Goal: Task Accomplishment & Management: Manage account settings

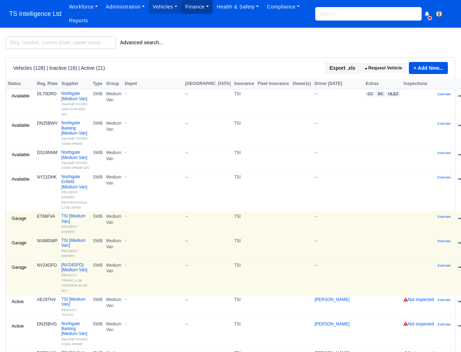
click at [189, 7] on link "Finance" at bounding box center [197, 7] width 32 height 14
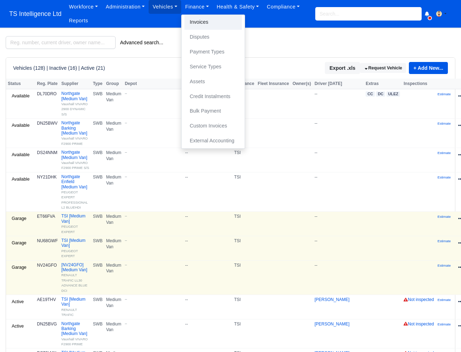
click at [199, 21] on link "Invoices" at bounding box center [212, 22] width 57 height 15
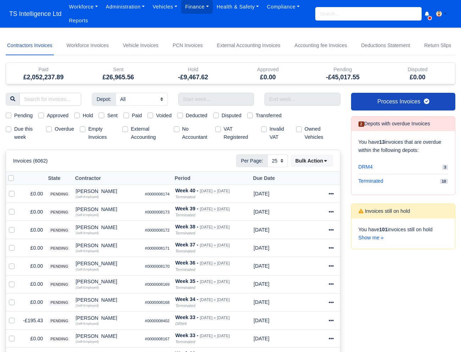
select select "25"
click at [14, 128] on label "Due this week" at bounding box center [27, 133] width 26 height 16
click at [9, 128] on input "Due this week" at bounding box center [9, 128] width 6 height 6
checkbox input "true"
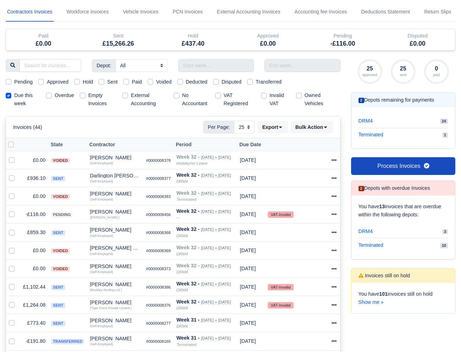
scroll to position [49, 0]
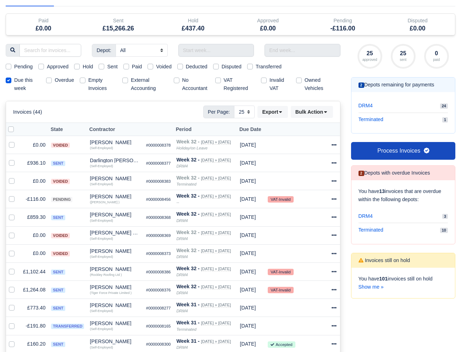
click at [47, 65] on label "Approved" at bounding box center [58, 67] width 22 height 8
click at [43, 65] on input "Approved" at bounding box center [41, 66] width 6 height 6
checkbox input "true"
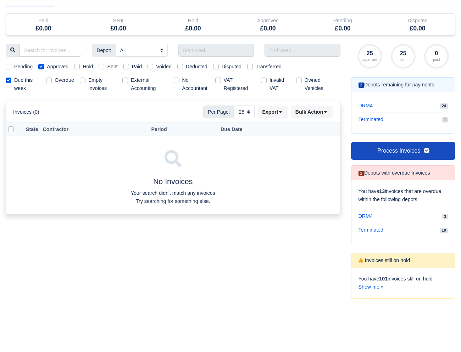
drag, startPoint x: 43, startPoint y: 65, endPoint x: 30, endPoint y: 67, distance: 13.2
click at [47, 66] on label "Approved" at bounding box center [58, 67] width 22 height 8
click at [43, 66] on input "Approved" at bounding box center [41, 66] width 6 height 6
checkbox input "false"
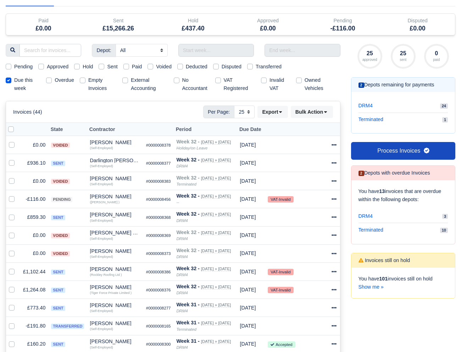
click at [14, 66] on label "Pending" at bounding box center [23, 67] width 18 height 8
click at [9, 66] on input "Pending" at bounding box center [9, 66] width 6 height 6
checkbox input "true"
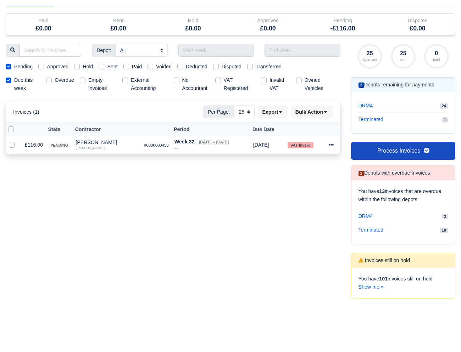
click at [14, 66] on label "Pending" at bounding box center [23, 67] width 18 height 8
click at [9, 66] on input "Pending" at bounding box center [9, 66] width 6 height 6
checkbox input "false"
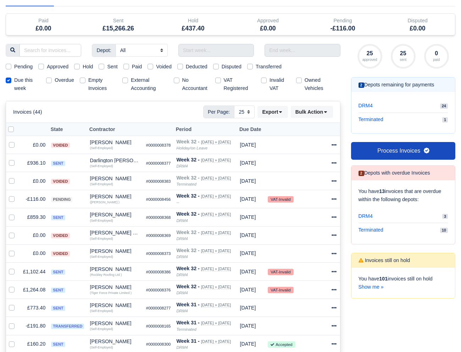
click at [83, 66] on label "Hold" at bounding box center [88, 67] width 10 height 8
click at [80, 66] on input "Hold" at bounding box center [77, 66] width 6 height 6
checkbox input "true"
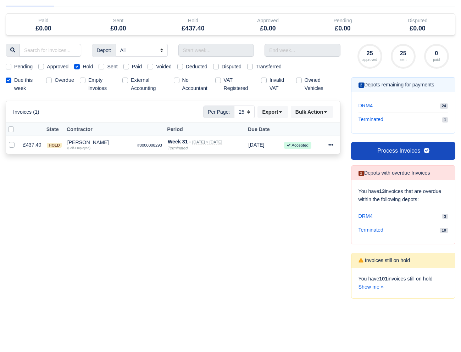
click at [83, 66] on label "Hold" at bounding box center [88, 67] width 10 height 8
click at [80, 66] on input "Hold" at bounding box center [77, 66] width 6 height 6
checkbox input "false"
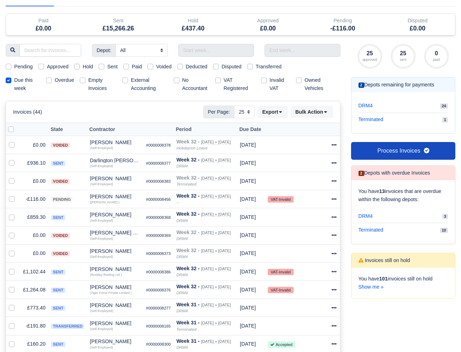
click at [107, 66] on label "Sent" at bounding box center [112, 67] width 10 height 8
click at [101, 66] on input "Sent" at bounding box center [101, 66] width 6 height 6
checkbox input "true"
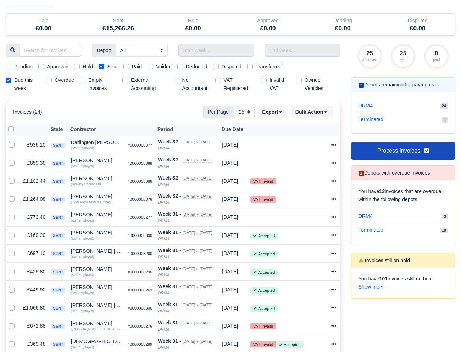
click at [17, 125] on label at bounding box center [17, 125] width 0 height 0
click at [12, 128] on input "checkbox" at bounding box center [11, 128] width 6 height 6
checkbox input "true"
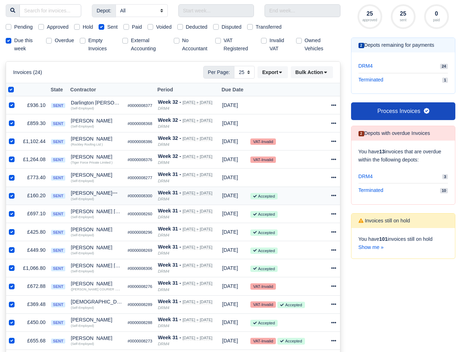
scroll to position [78, 0]
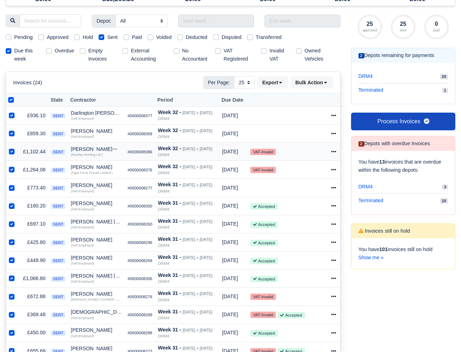
click at [17, 148] on label at bounding box center [17, 148] width 0 height 0
click at [11, 152] on input "checkbox" at bounding box center [12, 151] width 6 height 6
checkbox input "false"
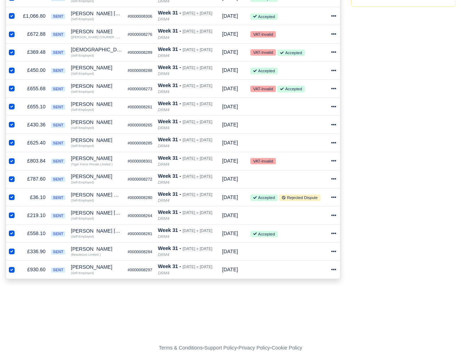
scroll to position [349, 0]
click at [17, 157] on label at bounding box center [17, 157] width 0 height 0
click at [11, 162] on input "checkbox" at bounding box center [12, 160] width 6 height 6
checkbox input "false"
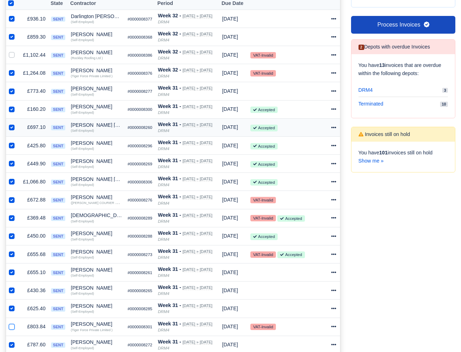
scroll to position [136, 1]
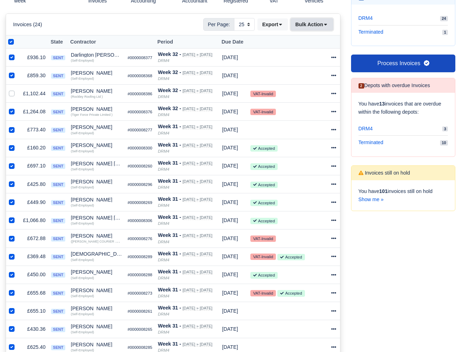
click at [303, 26] on button "Bulk Action" at bounding box center [311, 24] width 42 height 12
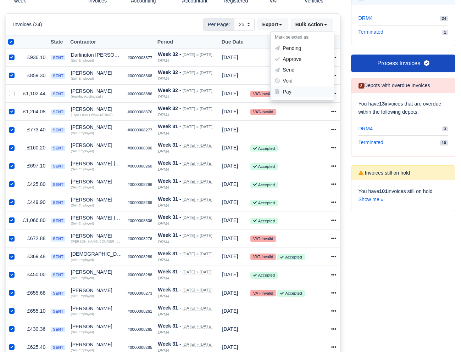
click at [284, 91] on div "Pay" at bounding box center [301, 91] width 63 height 11
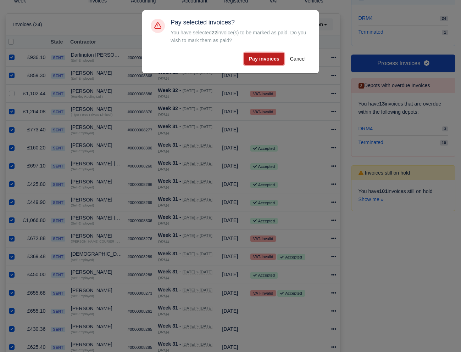
click at [266, 59] on button "Pay invoices" at bounding box center [264, 59] width 40 height 12
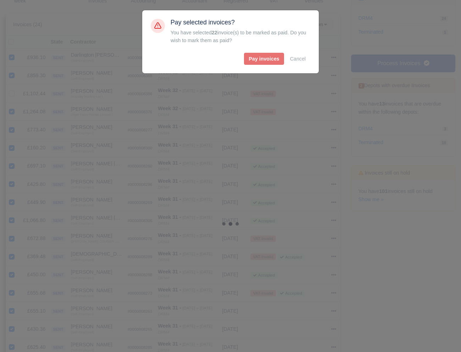
scroll to position [68, 1]
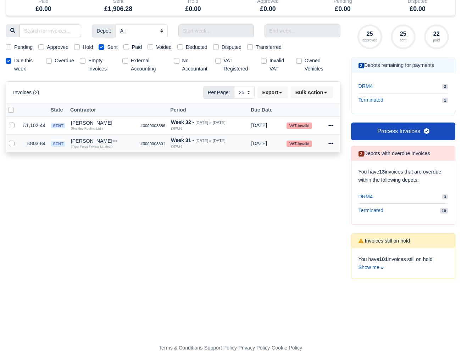
drag, startPoint x: 10, startPoint y: 124, endPoint x: 10, endPoint y: 134, distance: 10.3
click at [17, 122] on label at bounding box center [17, 122] width 0 height 0
click at [10, 125] on input "checkbox" at bounding box center [12, 125] width 6 height 6
checkbox input "true"
click at [17, 140] on label at bounding box center [17, 140] width 0 height 0
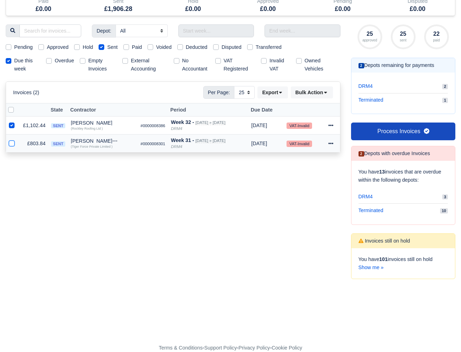
click at [10, 143] on input "checkbox" at bounding box center [12, 143] width 6 height 6
checkbox input "true"
click at [318, 90] on button "Bulk Action" at bounding box center [311, 92] width 42 height 12
click at [290, 159] on div "Pay" at bounding box center [301, 159] width 63 height 11
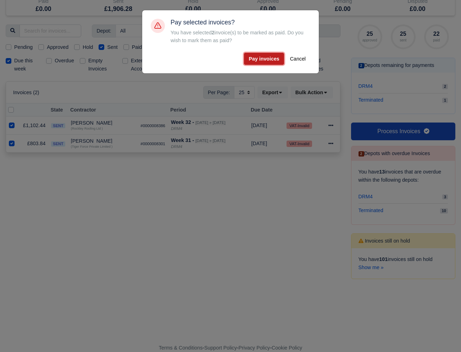
click at [265, 64] on button "Pay invoices" at bounding box center [264, 59] width 40 height 12
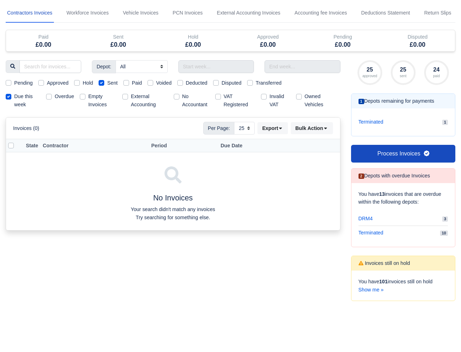
scroll to position [0, 0]
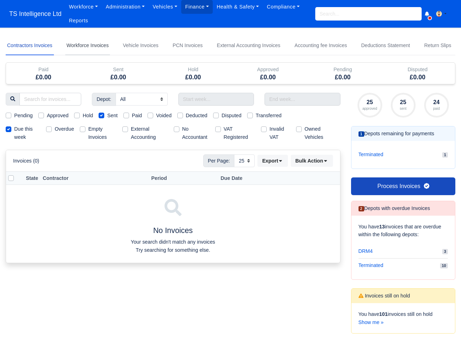
click at [100, 46] on link "Workforce Invoices" at bounding box center [87, 45] width 45 height 19
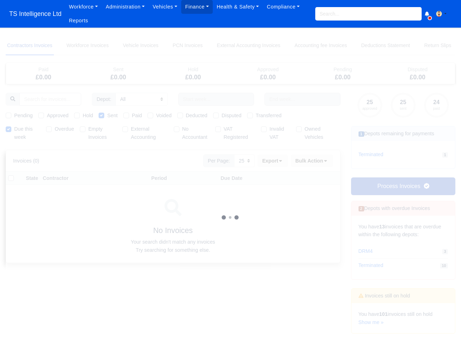
select select
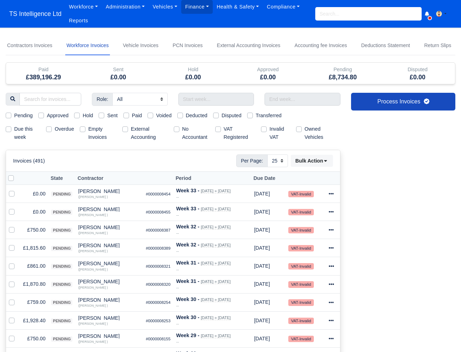
click at [14, 129] on label "Due this week" at bounding box center [27, 133] width 26 height 16
click at [9, 129] on input "Due this week" at bounding box center [9, 128] width 6 height 6
checkbox input "true"
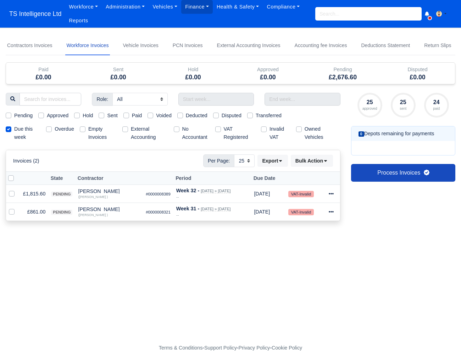
click at [14, 130] on label "Due this week" at bounding box center [27, 133] width 26 height 16
click at [9, 130] on input "Due this week" at bounding box center [9, 128] width 6 height 6
checkbox input "false"
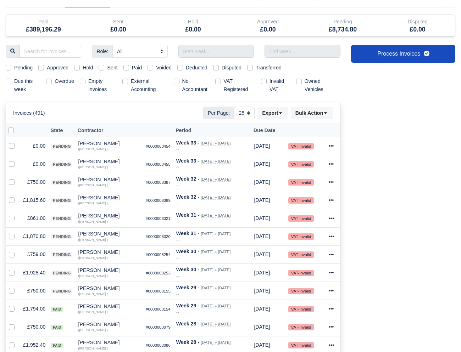
scroll to position [48, 0]
click at [14, 82] on label "Due this week" at bounding box center [27, 85] width 26 height 16
click at [11, 82] on input "Due this week" at bounding box center [9, 80] width 6 height 6
checkbox input "true"
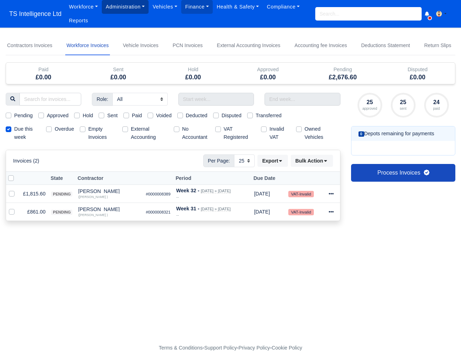
click at [126, 11] on link "Administration" at bounding box center [125, 7] width 47 height 14
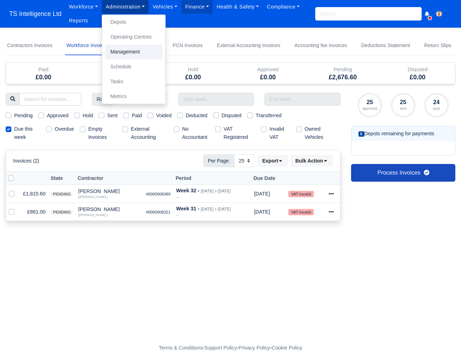
click at [128, 50] on link "Management" at bounding box center [133, 52] width 57 height 15
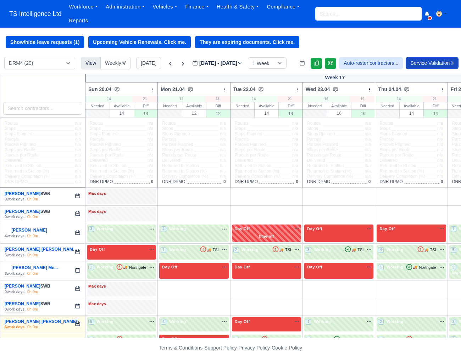
click at [333, 11] on input "search" at bounding box center [368, 13] width 106 height 13
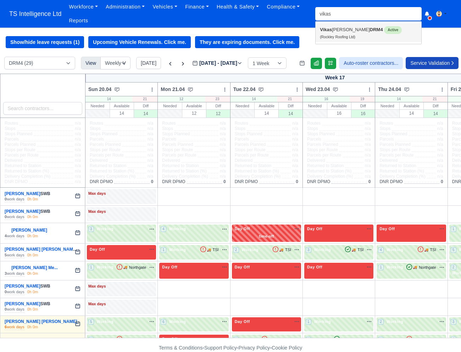
click at [333, 29] on link "Vikas Kumar DRM4 Active (Rockley Roofing Ltd)" at bounding box center [368, 32] width 106 height 19
type input "Vikas Kumar"
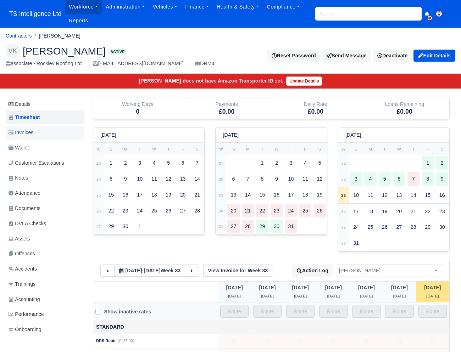
click at [33, 132] on span "Invoices" at bounding box center [21, 133] width 25 height 8
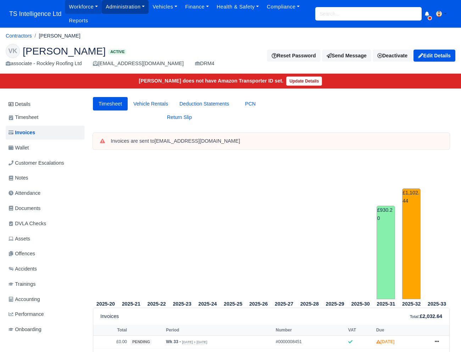
click at [132, 9] on link "Administration" at bounding box center [125, 7] width 47 height 14
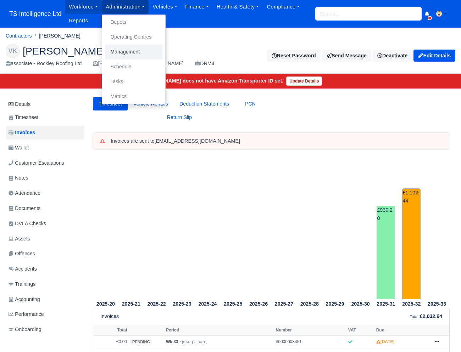
click at [132, 53] on link "Management" at bounding box center [133, 52] width 57 height 15
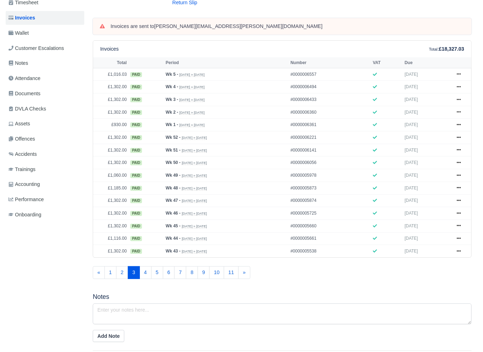
scroll to position [99, 0]
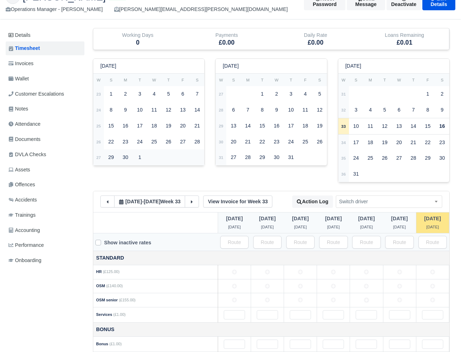
scroll to position [90, 0]
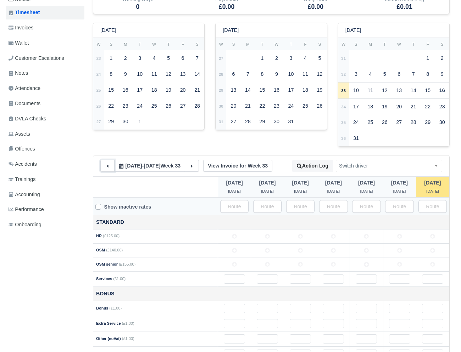
click at [106, 167] on icon at bounding box center [107, 166] width 5 height 5
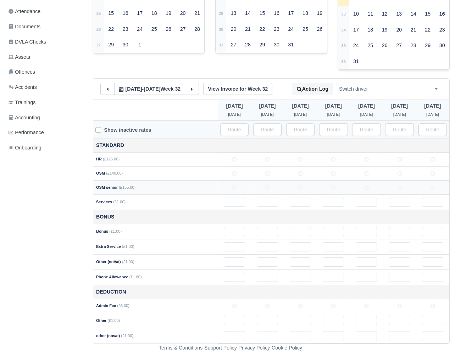
drag, startPoint x: 233, startPoint y: 187, endPoint x: 253, endPoint y: 187, distance: 19.9
click at [233, 187] on icon at bounding box center [234, 187] width 5 height 5
drag, startPoint x: 264, startPoint y: 187, endPoint x: 274, endPoint y: 187, distance: 10.3
click at [265, 187] on icon at bounding box center [267, 187] width 5 height 5
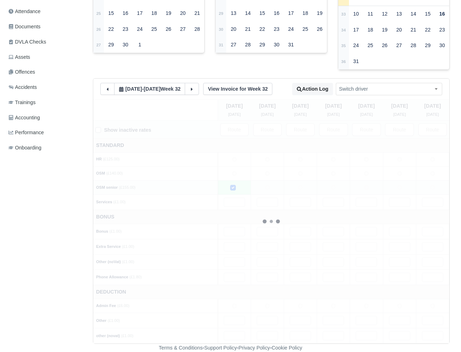
click at [294, 187] on td at bounding box center [300, 188] width 33 height 14
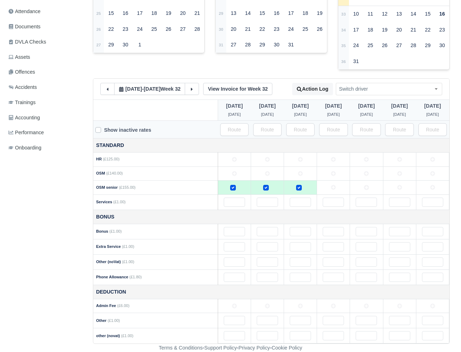
click at [331, 188] on icon at bounding box center [333, 187] width 5 height 5
drag, startPoint x: 367, startPoint y: 188, endPoint x: 378, endPoint y: 188, distance: 11.3
click at [368, 188] on icon at bounding box center [366, 187] width 5 height 5
drag, startPoint x: 396, startPoint y: 188, endPoint x: 410, endPoint y: 187, distance: 14.2
click at [398, 188] on td at bounding box center [399, 188] width 33 height 14
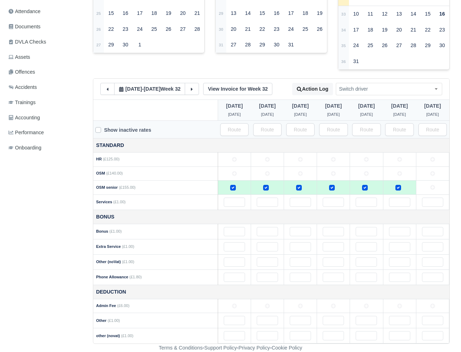
click at [423, 186] on td at bounding box center [432, 188] width 33 height 14
click at [423, 230] on input "text" at bounding box center [432, 231] width 21 height 9
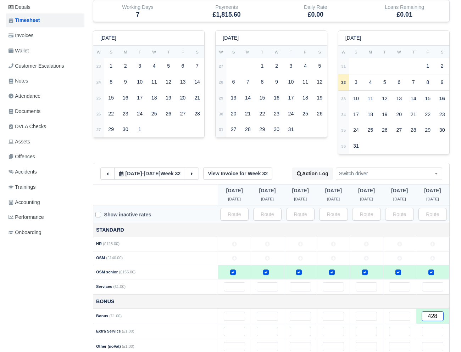
scroll to position [0, 0]
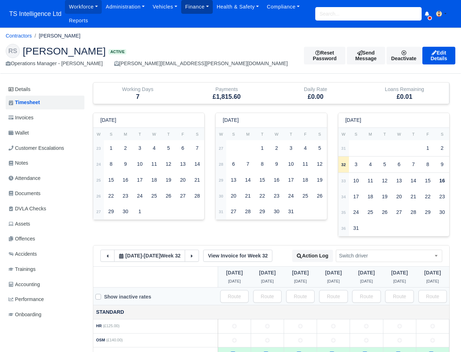
click at [202, 9] on link "Finance" at bounding box center [197, 7] width 32 height 14
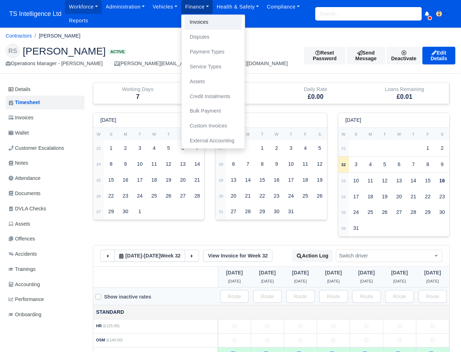
click at [202, 24] on link "Invoices" at bounding box center [212, 22] width 57 height 15
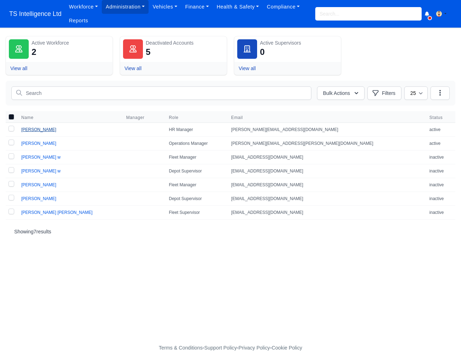
click at [41, 131] on link "[PERSON_NAME]" at bounding box center [38, 129] width 35 height 5
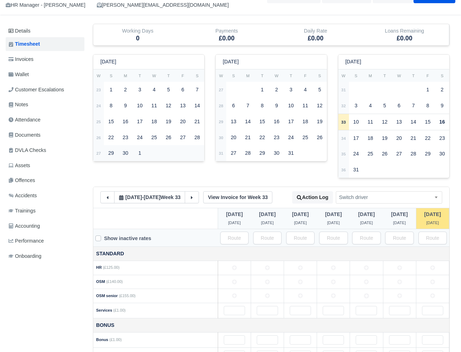
scroll to position [129, 0]
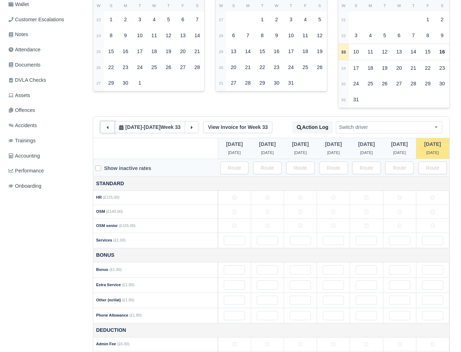
click at [108, 127] on icon at bounding box center [108, 127] width 2 height 3
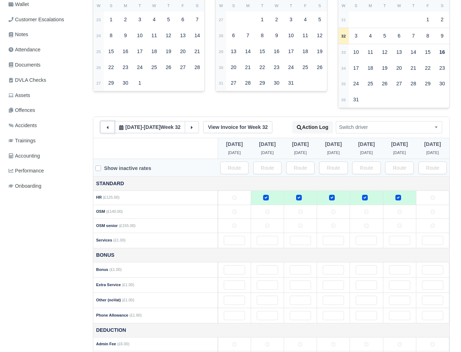
click at [105, 124] on button at bounding box center [107, 127] width 14 height 12
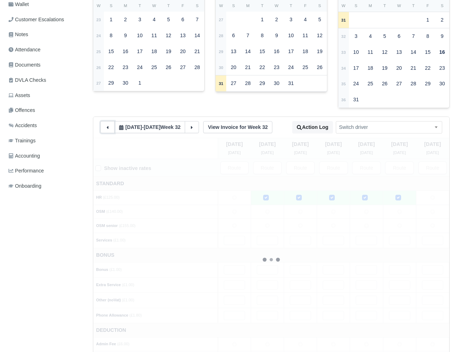
type input "80"
type input "15"
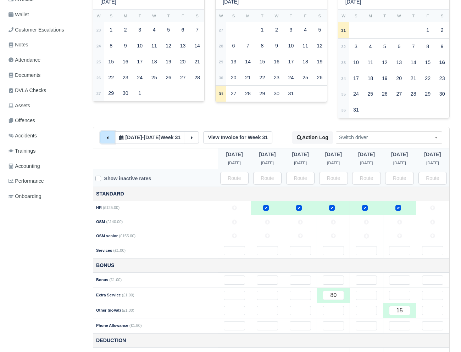
scroll to position [117, 0]
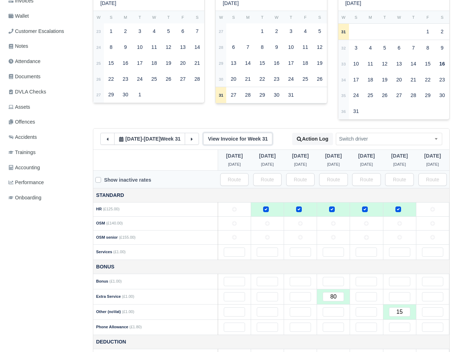
click at [210, 140] on link "View Invoice for Week 31" at bounding box center [237, 139] width 69 height 12
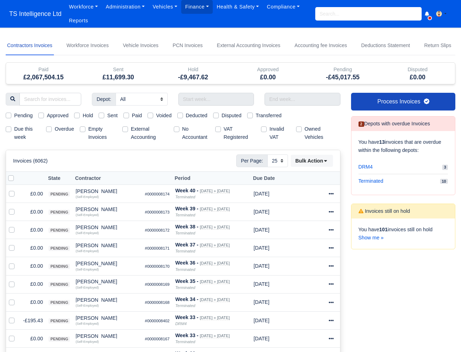
select select "25"
click at [105, 42] on link "Workforce Invoices" at bounding box center [87, 45] width 45 height 19
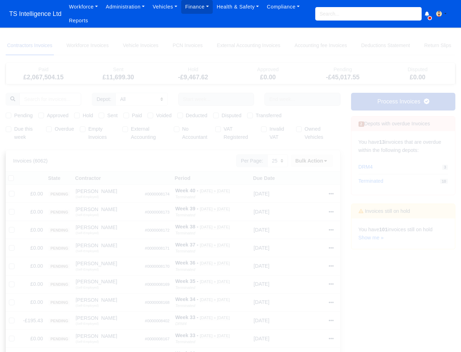
select select
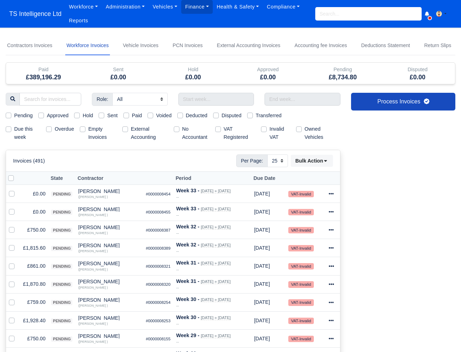
click at [14, 129] on label "Due this week" at bounding box center [27, 133] width 26 height 16
click at [10, 129] on input "Due this week" at bounding box center [9, 128] width 6 height 6
checkbox input "true"
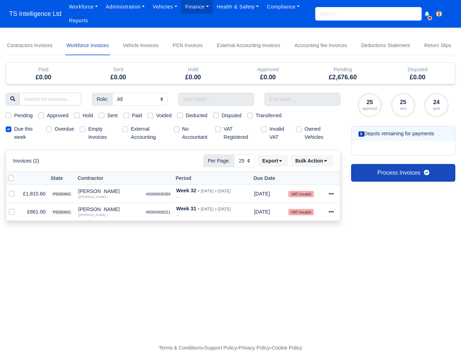
click at [14, 128] on label "Due this week" at bounding box center [27, 133] width 26 height 16
click at [8, 128] on input "Due this week" at bounding box center [9, 128] width 6 height 6
checkbox input "false"
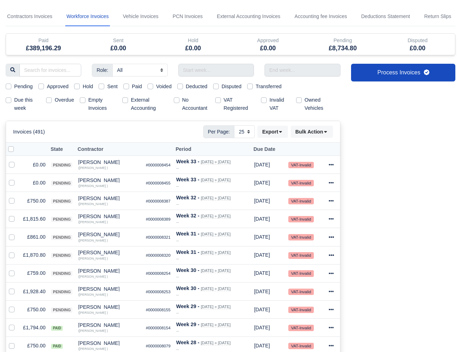
scroll to position [68, 0]
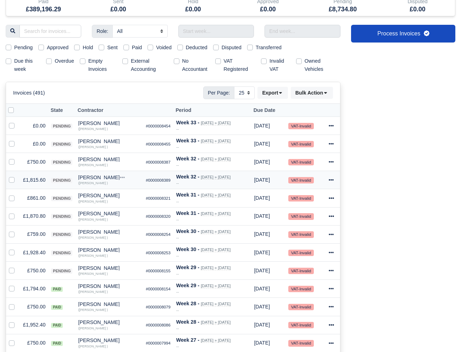
click at [17, 176] on label at bounding box center [17, 176] width 0 height 0
click at [10, 179] on input "checkbox" at bounding box center [12, 179] width 6 height 6
checkbox input "true"
click at [17, 194] on label at bounding box center [17, 194] width 0 height 0
click at [10, 196] on input "checkbox" at bounding box center [12, 197] width 6 height 6
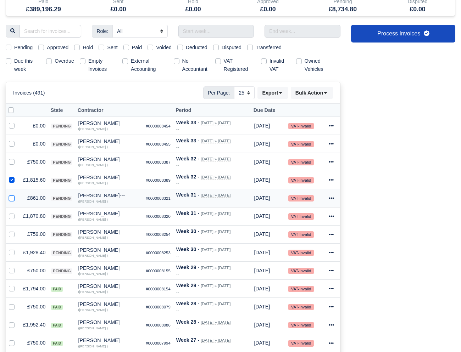
checkbox input "true"
click at [17, 212] on label at bounding box center [17, 212] width 0 height 0
click at [12, 215] on input "checkbox" at bounding box center [12, 215] width 6 height 6
checkbox input "true"
drag, startPoint x: 11, startPoint y: 236, endPoint x: 11, endPoint y: 244, distance: 8.1
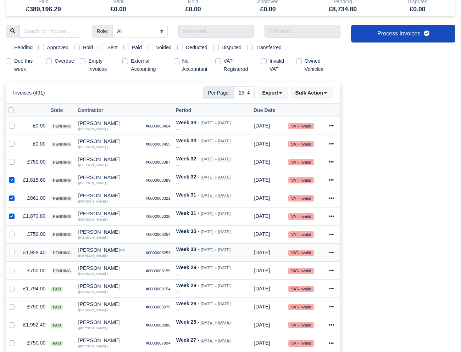
click at [17, 230] on label at bounding box center [17, 230] width 0 height 0
click at [11, 236] on input "checkbox" at bounding box center [12, 233] width 6 height 6
checkbox input "true"
drag, startPoint x: 10, startPoint y: 250, endPoint x: 11, endPoint y: 259, distance: 9.6
click at [17, 249] on label at bounding box center [17, 249] width 0 height 0
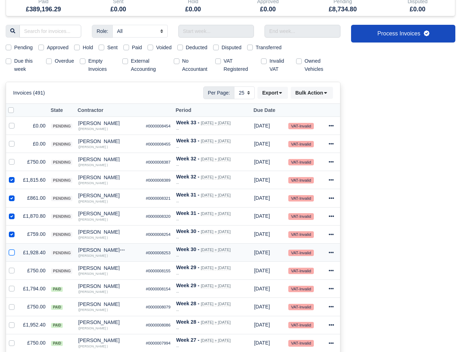
click at [10, 250] on input "checkbox" at bounding box center [12, 252] width 6 height 6
checkbox input "true"
drag, startPoint x: 11, startPoint y: 271, endPoint x: 27, endPoint y: 266, distance: 16.9
click at [17, 267] on label at bounding box center [17, 267] width 0 height 0
click at [12, 271] on input "checkbox" at bounding box center [12, 270] width 6 height 6
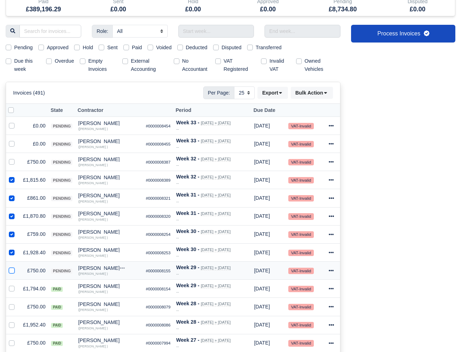
checkbox input "true"
click at [324, 90] on icon at bounding box center [325, 92] width 5 height 5
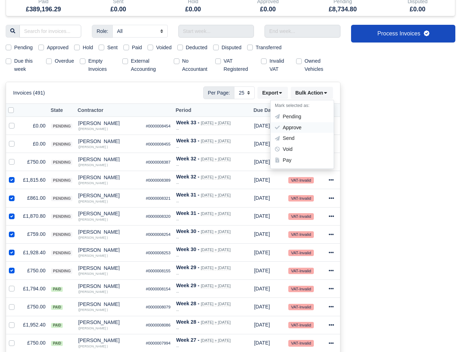
click at [302, 126] on div "Approve" at bounding box center [301, 127] width 63 height 11
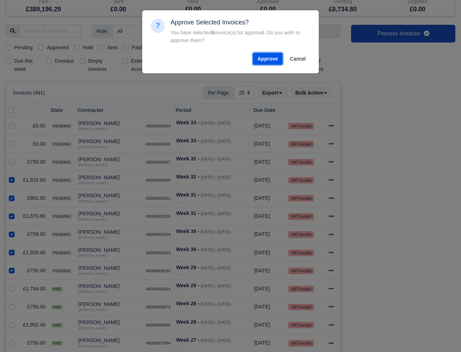
click at [270, 58] on button "Approve" at bounding box center [268, 59] width 30 height 12
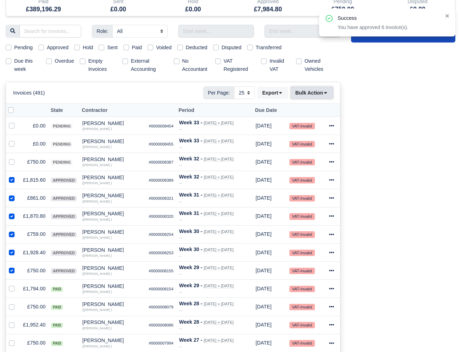
click at [318, 92] on button "Bulk Action" at bounding box center [311, 93] width 42 height 12
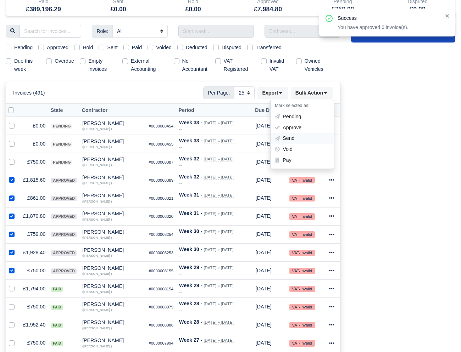
click at [292, 142] on div "Send" at bounding box center [301, 138] width 63 height 11
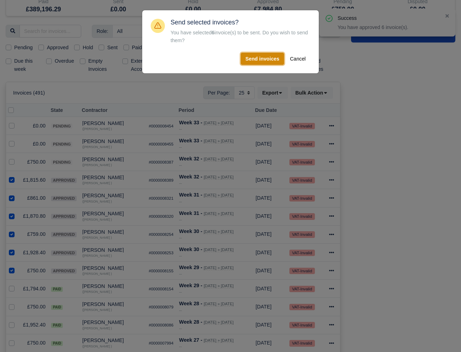
click at [256, 58] on button "Send invoices" at bounding box center [262, 59] width 43 height 12
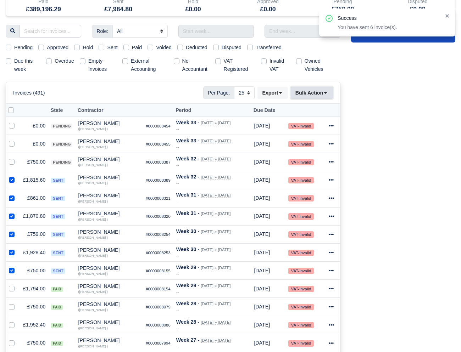
drag, startPoint x: 311, startPoint y: 91, endPoint x: 309, endPoint y: 100, distance: 9.0
click at [311, 91] on button "Bulk Action" at bounding box center [311, 93] width 42 height 12
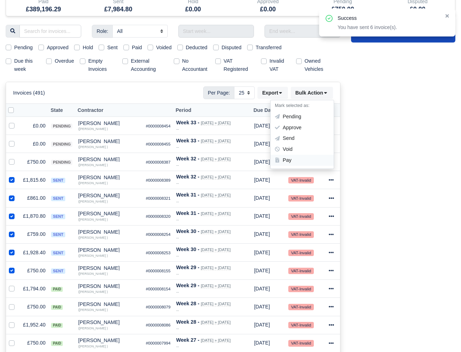
click at [292, 157] on div "Pay" at bounding box center [301, 160] width 63 height 11
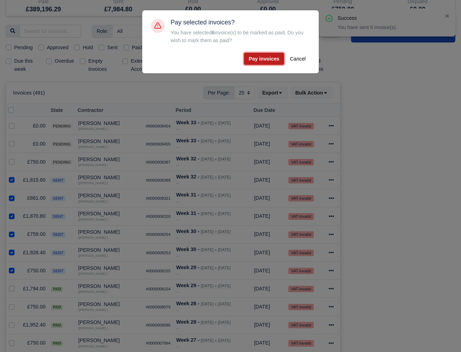
click at [270, 59] on button "Pay invoices" at bounding box center [264, 59] width 40 height 12
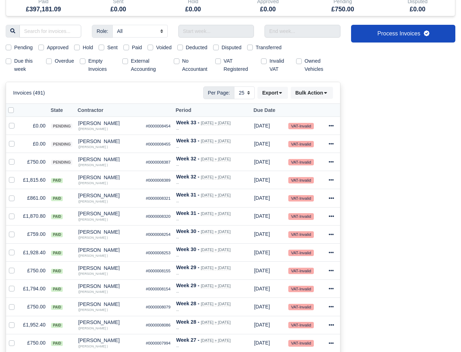
scroll to position [0, 0]
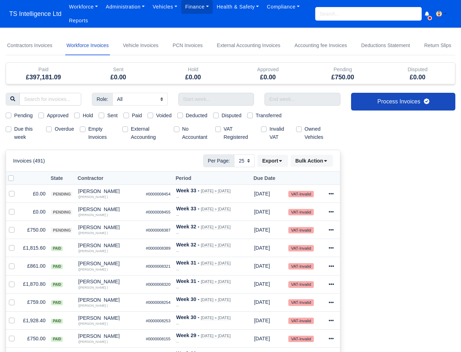
click at [329, 13] on input "search" at bounding box center [368, 13] width 106 height 13
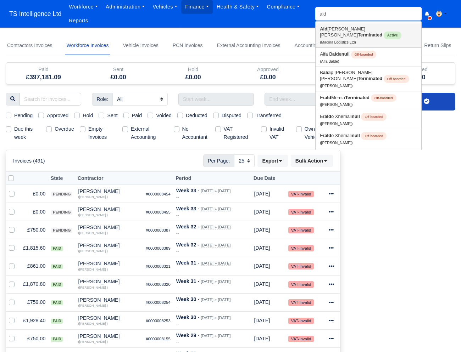
click at [355, 40] on small "(Madina Logistics Ltd)" at bounding box center [338, 42] width 36 height 4
type input "[PERSON_NAME] [PERSON_NAME]"
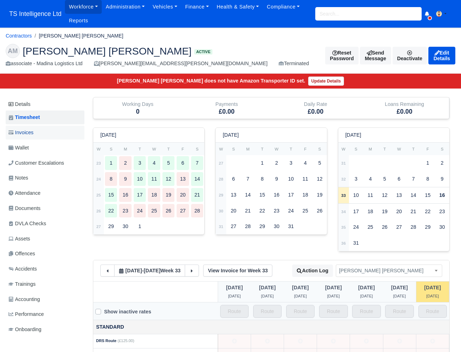
click at [40, 131] on link "Invoices" at bounding box center [45, 133] width 79 height 14
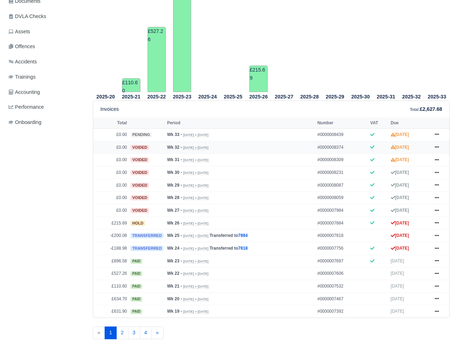
scroll to position [226, 0]
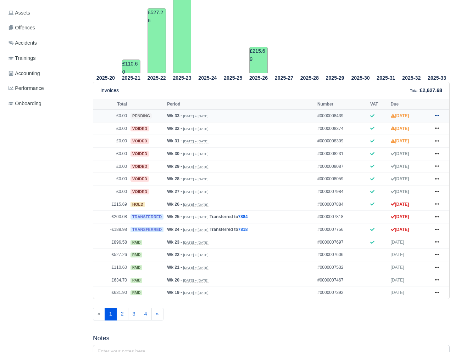
click at [438, 115] on icon at bounding box center [436, 115] width 4 height 4
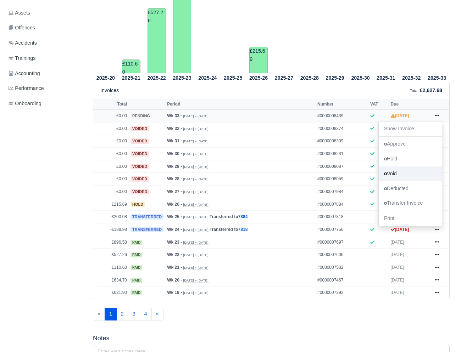
click at [399, 176] on link "Void" at bounding box center [409, 173] width 63 height 15
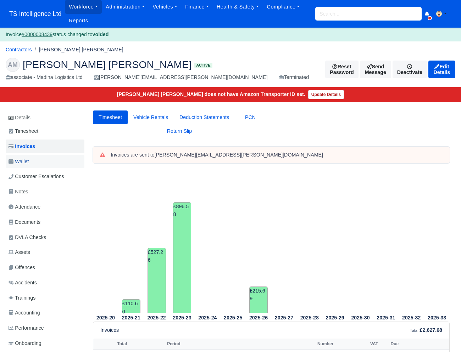
click at [40, 162] on link "Wallet" at bounding box center [45, 162] width 79 height 14
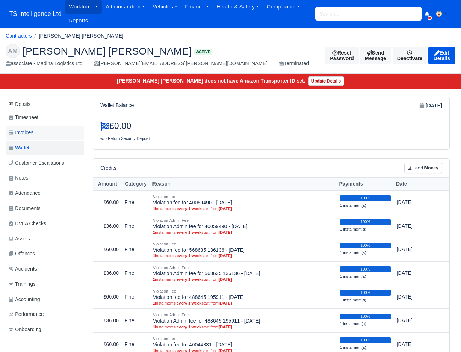
click at [39, 131] on link "Invoices" at bounding box center [45, 133] width 79 height 14
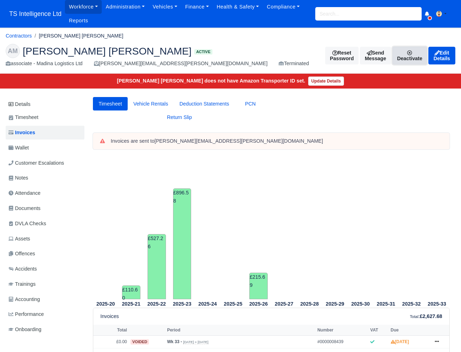
click at [392, 55] on link "Deactivate" at bounding box center [409, 56] width 34 height 18
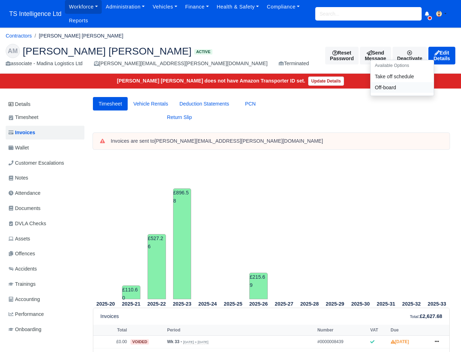
click at [370, 92] on link "Off-board" at bounding box center [401, 87] width 63 height 11
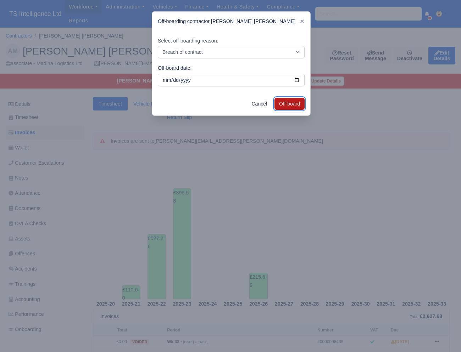
click at [283, 103] on button "Off-board" at bounding box center [289, 104] width 30 height 12
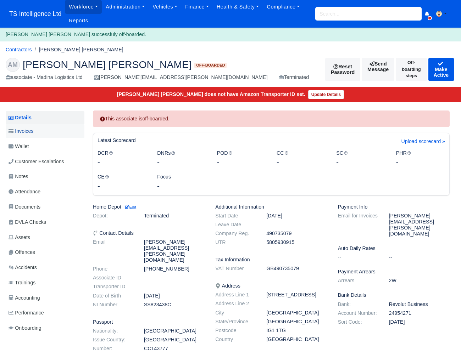
click at [38, 132] on link "Invoices" at bounding box center [45, 131] width 79 height 14
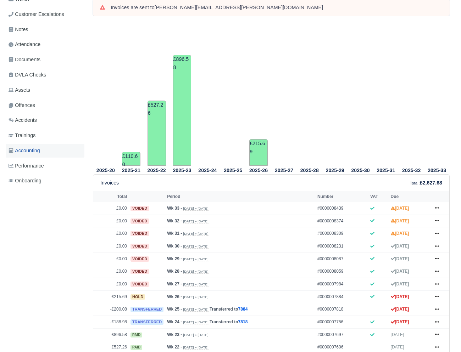
scroll to position [166, 0]
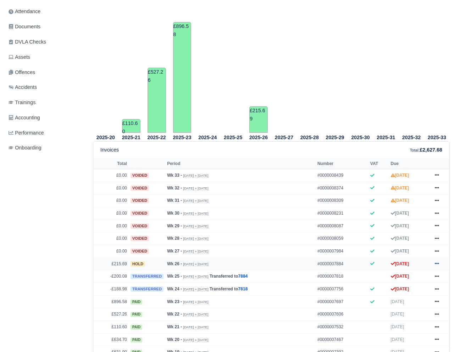
click at [437, 266] on icon at bounding box center [436, 263] width 4 height 4
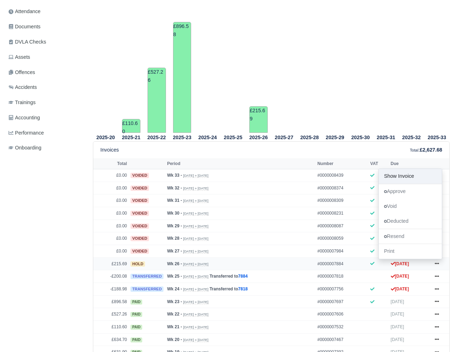
click at [397, 179] on link "Show Invoice" at bounding box center [409, 176] width 63 height 15
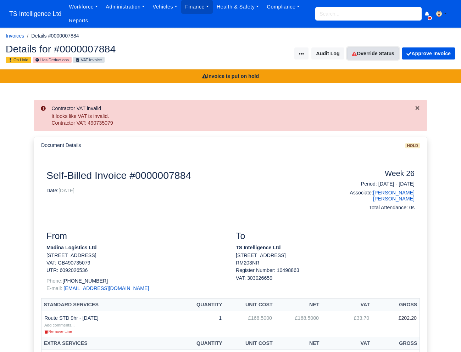
click at [363, 53] on link "Override Status" at bounding box center [373, 53] width 52 height 12
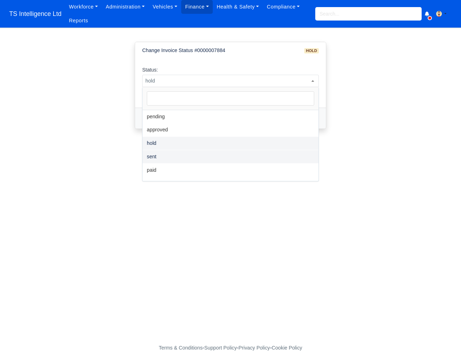
select select "sent"
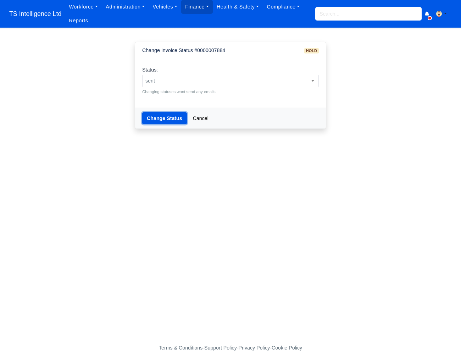
click at [170, 115] on button "Change Status" at bounding box center [164, 118] width 45 height 12
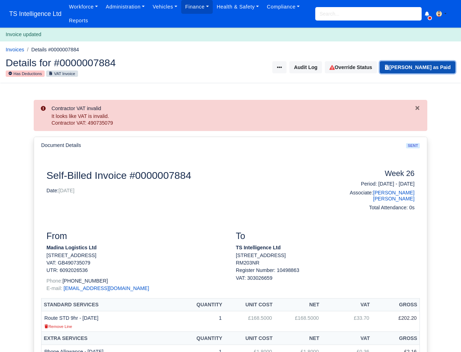
click at [435, 71] on button "[PERSON_NAME] as Paid" at bounding box center [416, 67] width 75 height 12
